Goal: Information Seeking & Learning: Learn about a topic

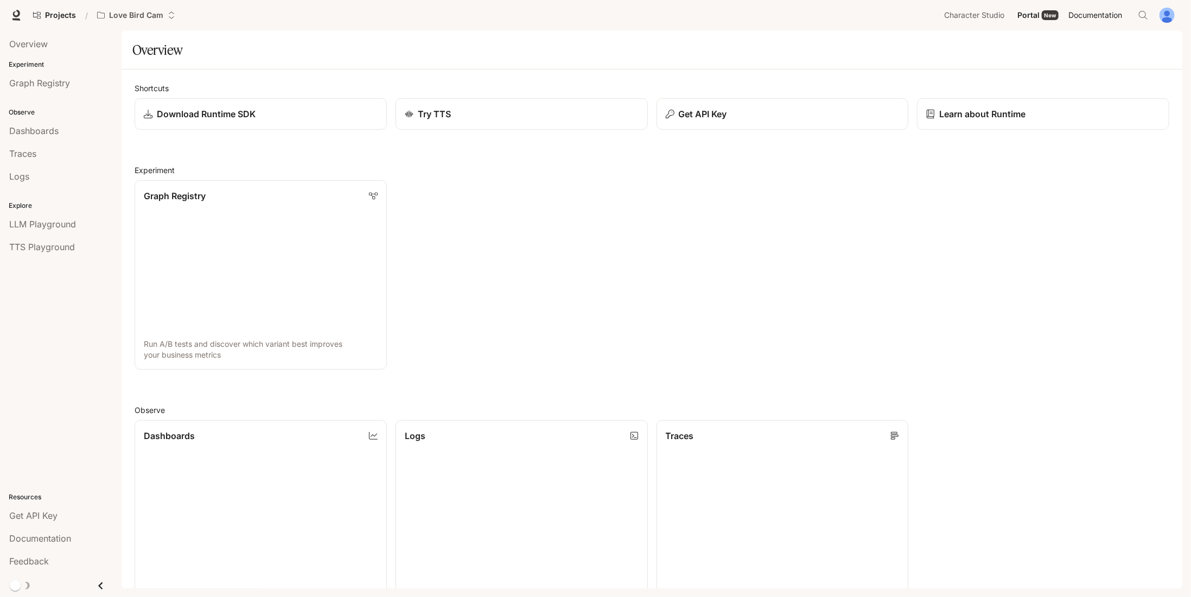
click at [1097, 19] on span "Documentation" at bounding box center [1095, 16] width 54 height 14
